Goal: Navigation & Orientation: Find specific page/section

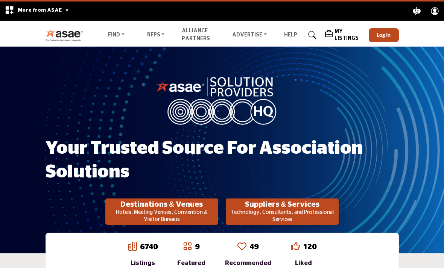
click at [194, 33] on link "Alliance Partners" at bounding box center [196, 34] width 28 height 13
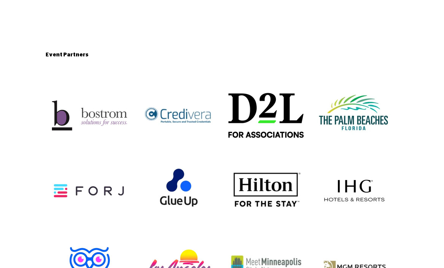
scroll to position [1006, 0]
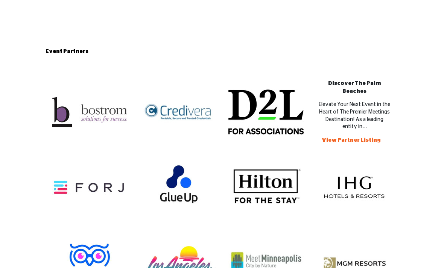
click at [372, 109] on div "Discover The Palm Beaches Discover The [GEOGRAPHIC_DATA] Elevate Your Next Even…" at bounding box center [354, 111] width 88 height 75
click at [373, 117] on div "Elevate Your Next Event in the Heart of The Premier Meetings Destination! As a …" at bounding box center [353, 116] width 71 height 29
click at [377, 117] on div "Elevate Your Next Event in the Heart of The Premier Meetings Destination! As a …" at bounding box center [353, 116] width 71 height 29
click at [380, 113] on div "Elevate Your Next Event in the Heart of The Premier Meetings Destination! As a …" at bounding box center [353, 116] width 71 height 29
click at [282, 112] on div "D2L Corporation D2L Corporation Empower Your Association: Transformative Online…" at bounding box center [266, 111] width 88 height 75
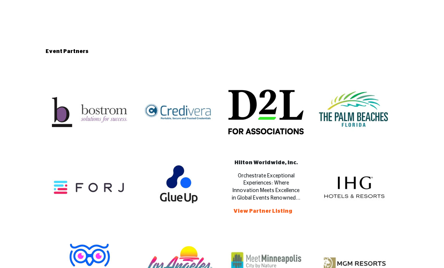
click at [291, 179] on div "Hilton Worldwide, Inc. Hilton Worldwide, Inc. Orchestrate Exceptional Experienc…" at bounding box center [266, 187] width 88 height 75
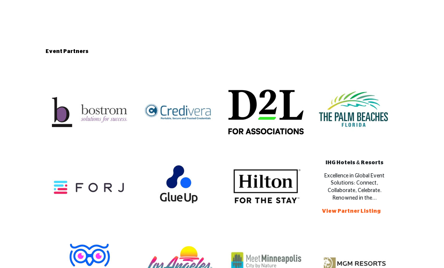
click at [370, 181] on div "IHG Hotels & Resorts IHG Hotels & Resorts Excellence in Global Event Solutions:…" at bounding box center [354, 187] width 88 height 75
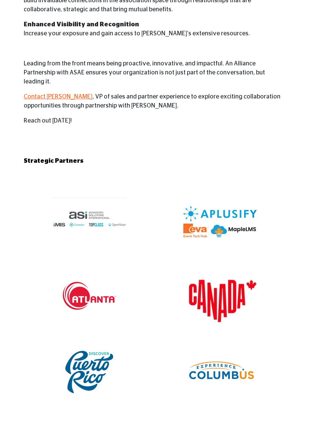
scroll to position [350, 8]
click at [243, 200] on div "Aplusify LLC Aplusify LLC Elevate Your Association with Innovative Salesforce S…" at bounding box center [220, 221] width 131 height 75
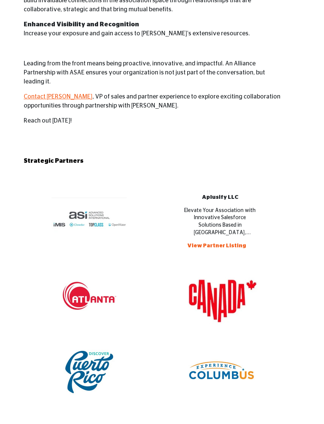
click at [252, 207] on div "Elevate Your Association with Innovative Salesforce Solutions Based in [GEOGRAP…" at bounding box center [219, 221] width 71 height 29
click at [258, 216] on div "Aplusify LLC Aplusify LLC Elevate Your Association with Innovative Salesforce S…" at bounding box center [220, 221] width 131 height 75
click at [255, 215] on div "Elevate Your Association with Innovative Salesforce Solutions Based in [GEOGRAP…" at bounding box center [219, 221] width 71 height 29
click at [244, 207] on div "Elevate Your Association with Innovative Salesforce Solutions Based in [GEOGRAP…" at bounding box center [219, 221] width 71 height 29
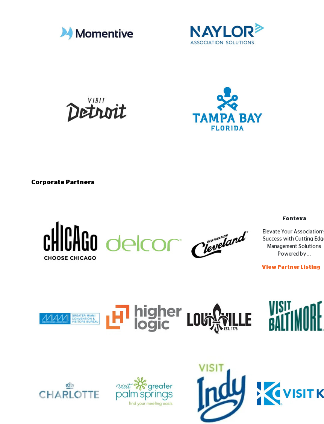
scroll to position [764, 0]
click at [310, 232] on div "Fonteva [GEOGRAPHIC_DATA] Elevate Your Association's Success with Cutting-Edge …" at bounding box center [294, 243] width 75 height 75
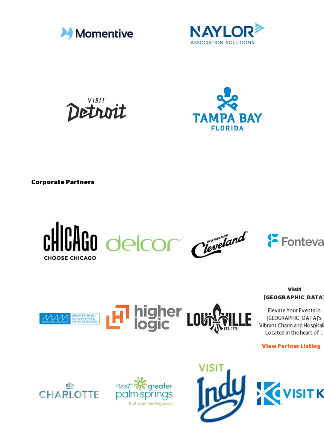
click at [309, 268] on div "Visit [GEOGRAPHIC_DATA] Visit [GEOGRAPHIC_DATA] Elevate Your Events in [GEOGRAP…" at bounding box center [294, 318] width 75 height 75
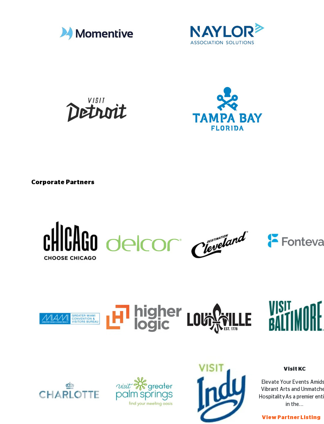
click at [282, 268] on img at bounding box center [294, 393] width 75 height 75
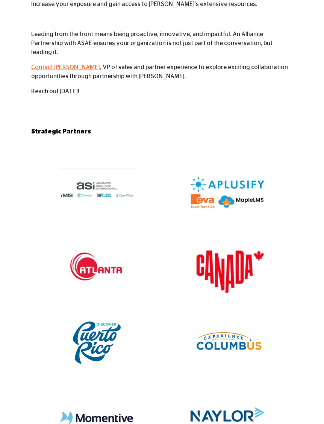
scroll to position [326, 0]
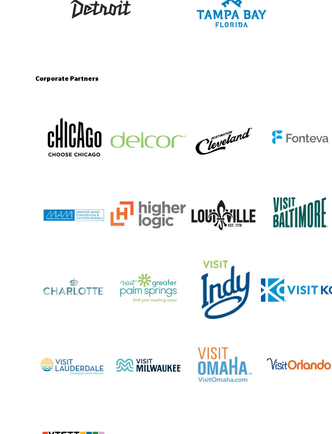
scroll to position [876, 0]
